Goal: Answer question/provide support

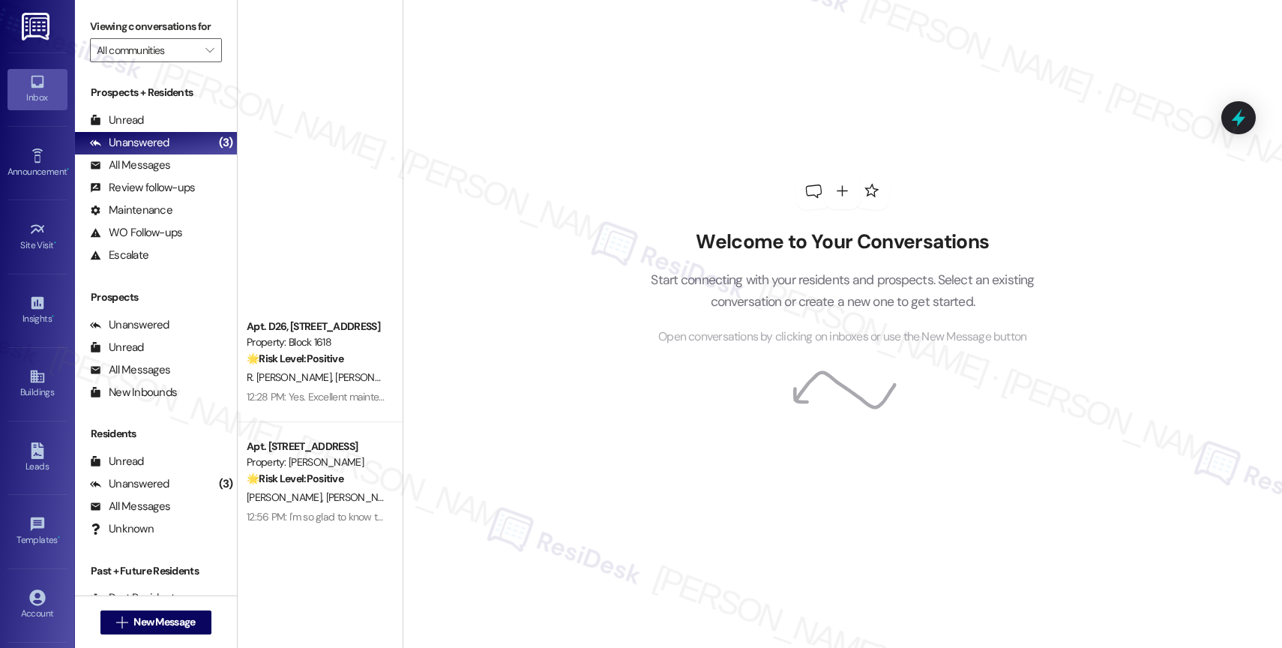
scroll to position [2217, 0]
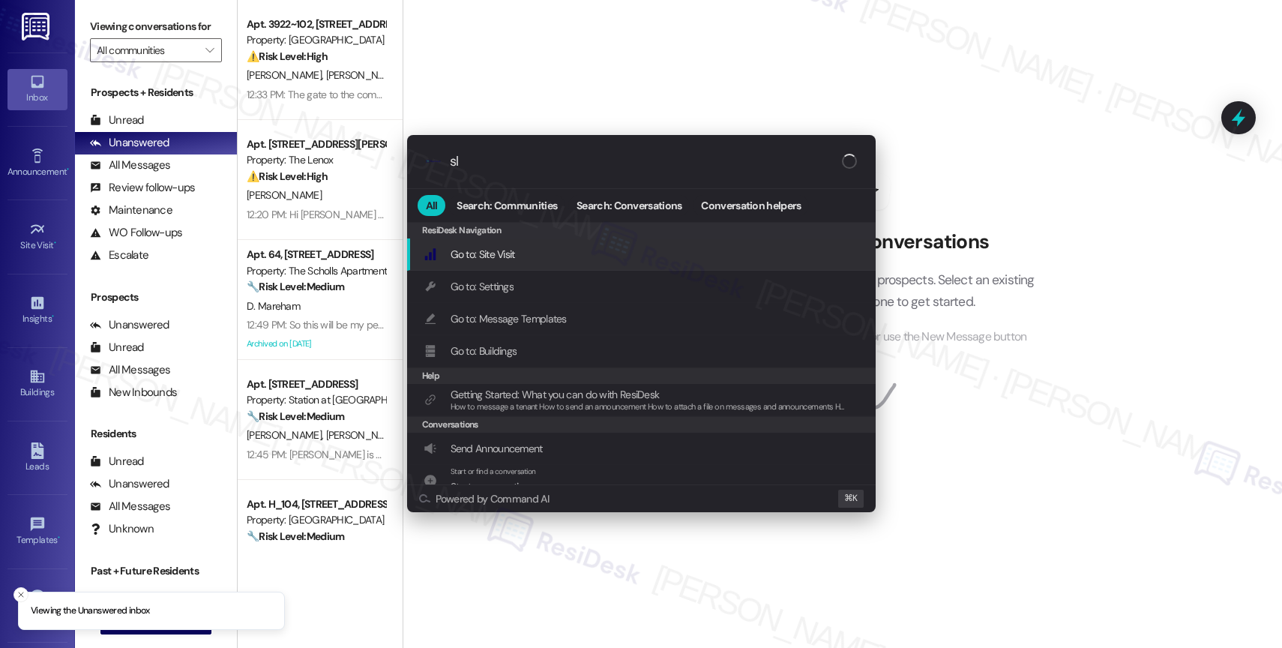
type input "sla"
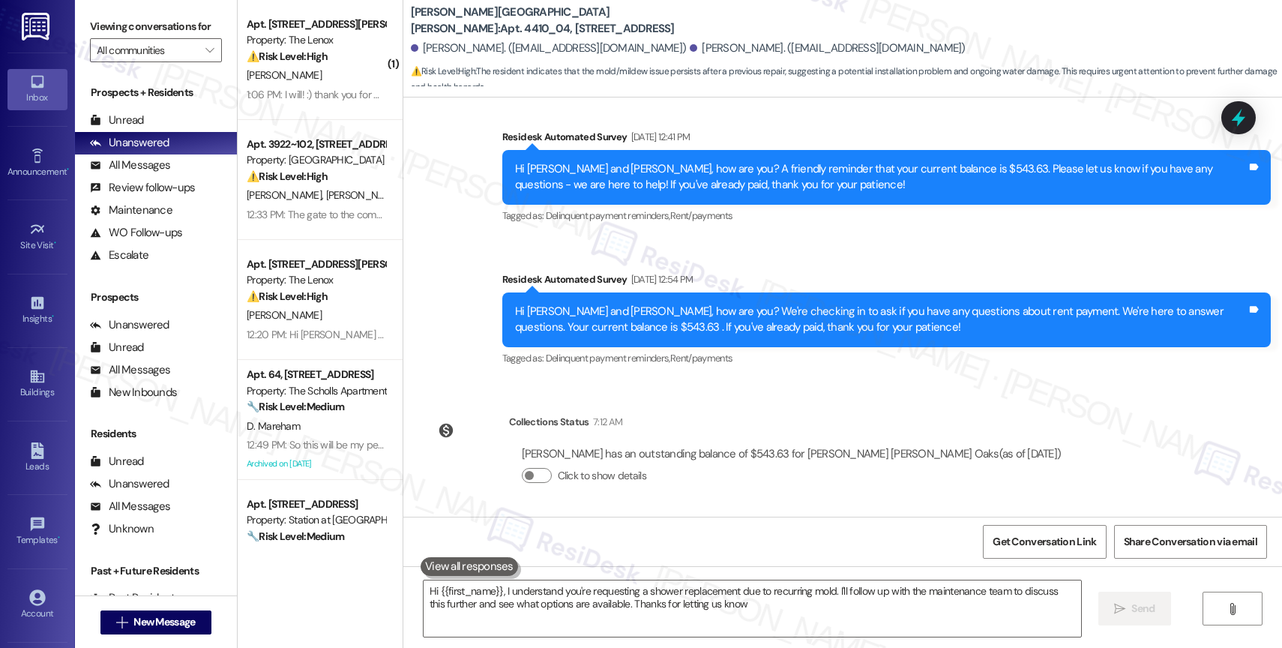
type textarea "Hi {{first_name}}, I understand you're requesting a shower replacement due to r…"
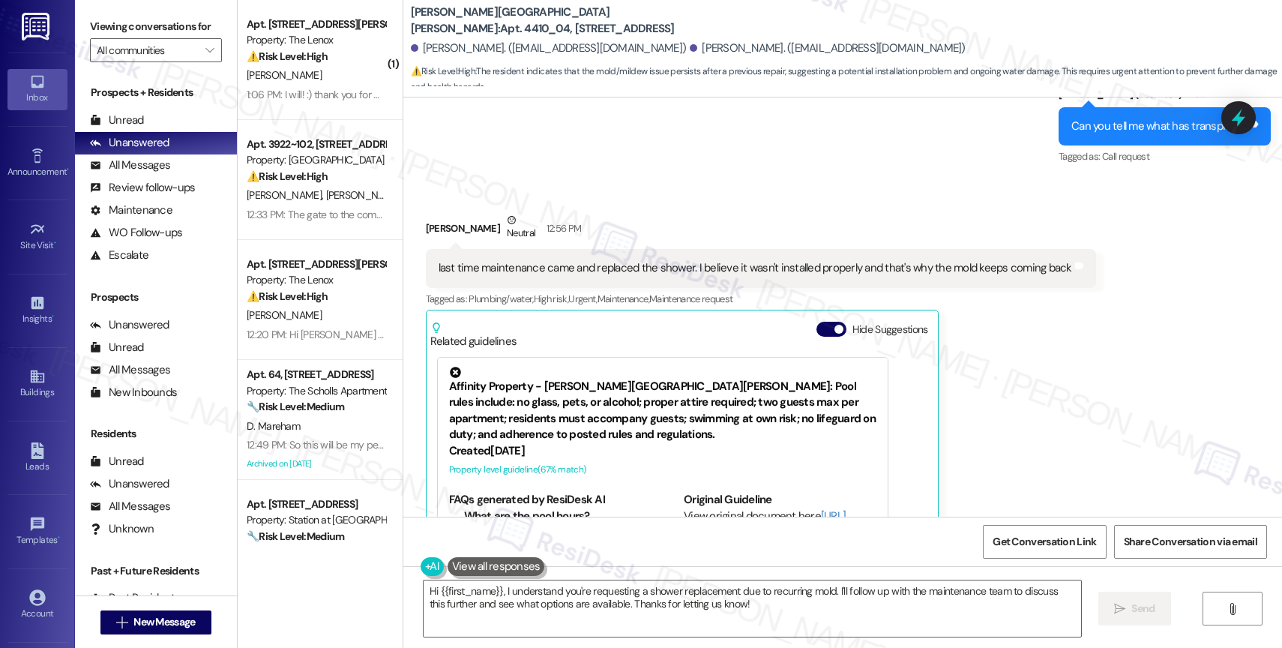
scroll to position [2771, 0]
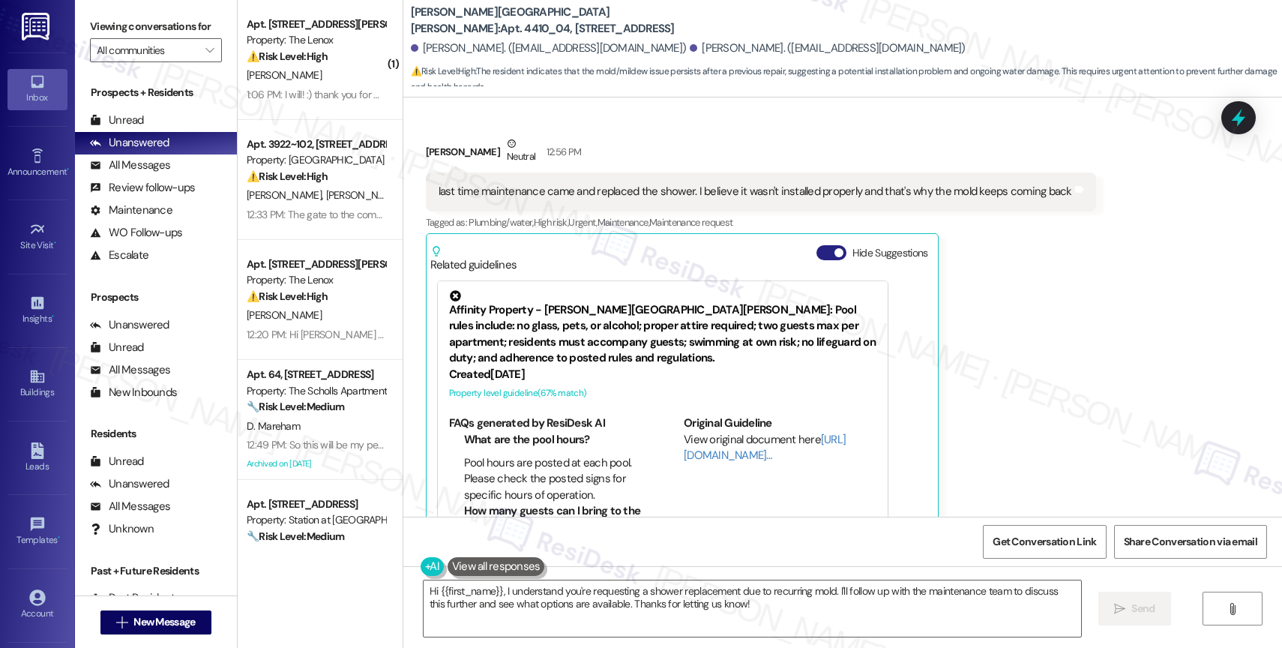
click at [820, 245] on button "Hide Suggestions" at bounding box center [831, 252] width 30 height 15
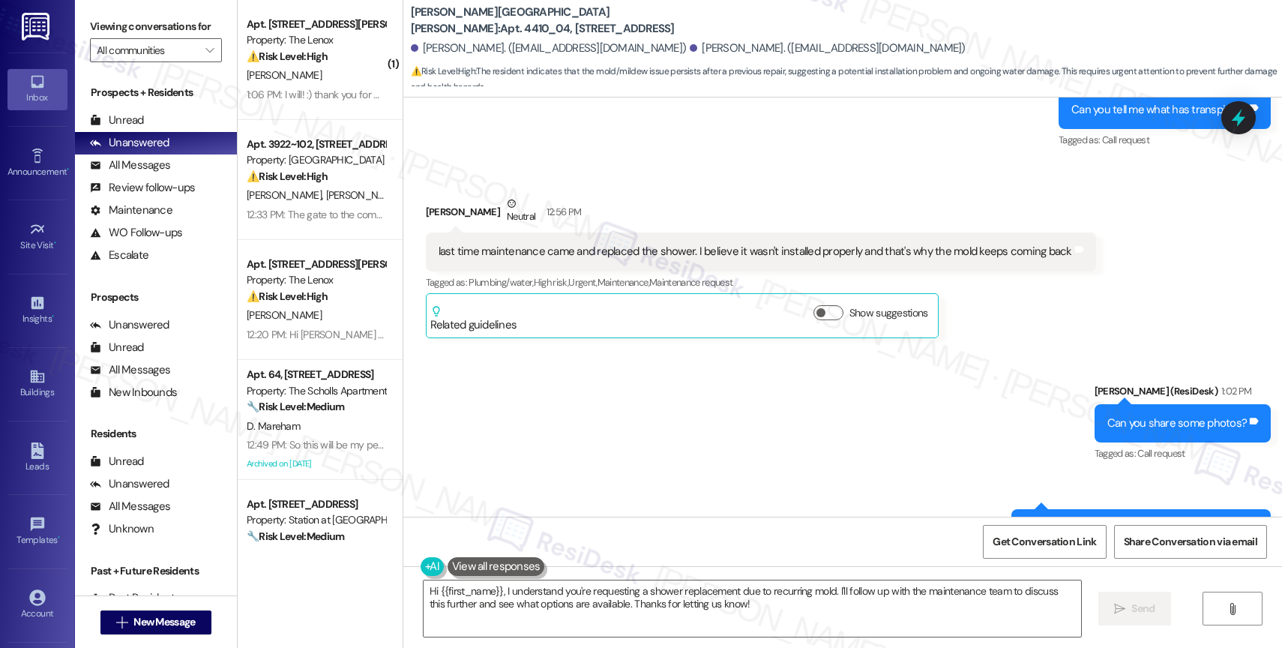
scroll to position [2745, 0]
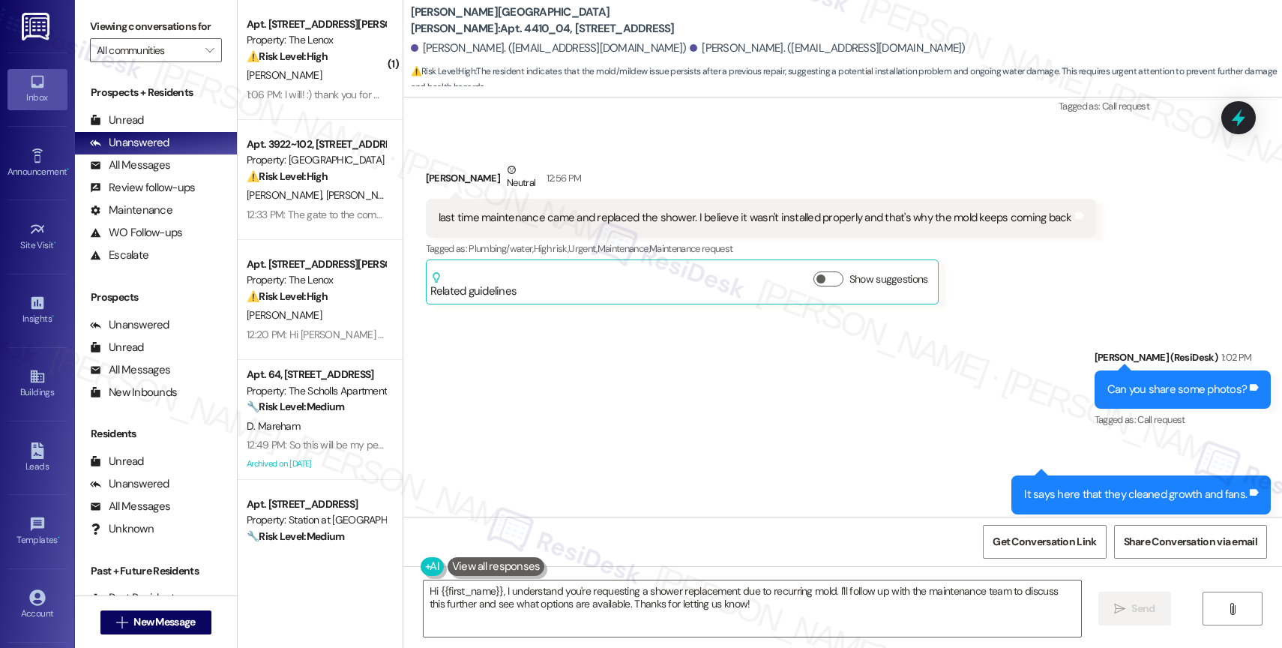
click at [946, 390] on div "Sent via SMS Sarah (ResiDesk) 1:02 PM Can you share some photos? Tags and notes…" at bounding box center [842, 432] width 878 height 232
